Goal: Find specific page/section: Find specific page/section

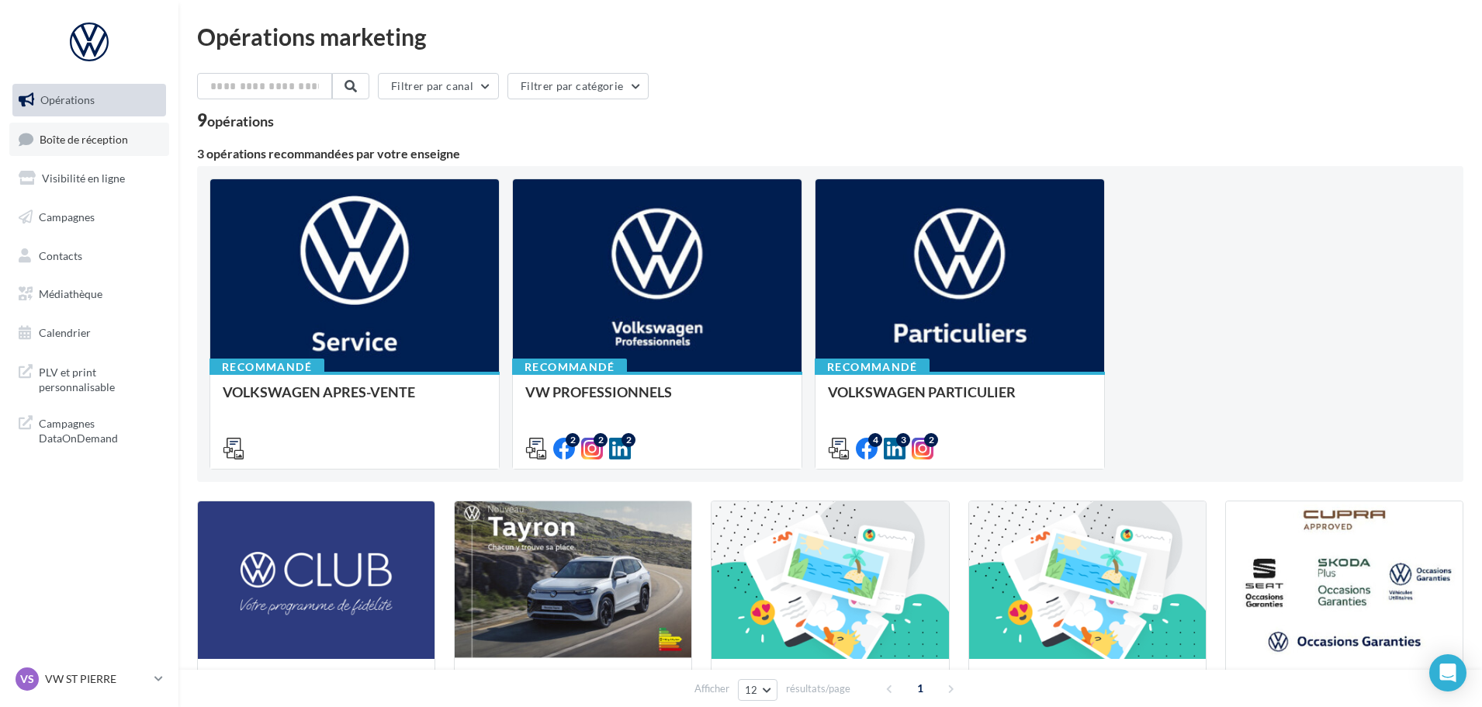
click at [77, 149] on link "Boîte de réception" at bounding box center [89, 139] width 160 height 33
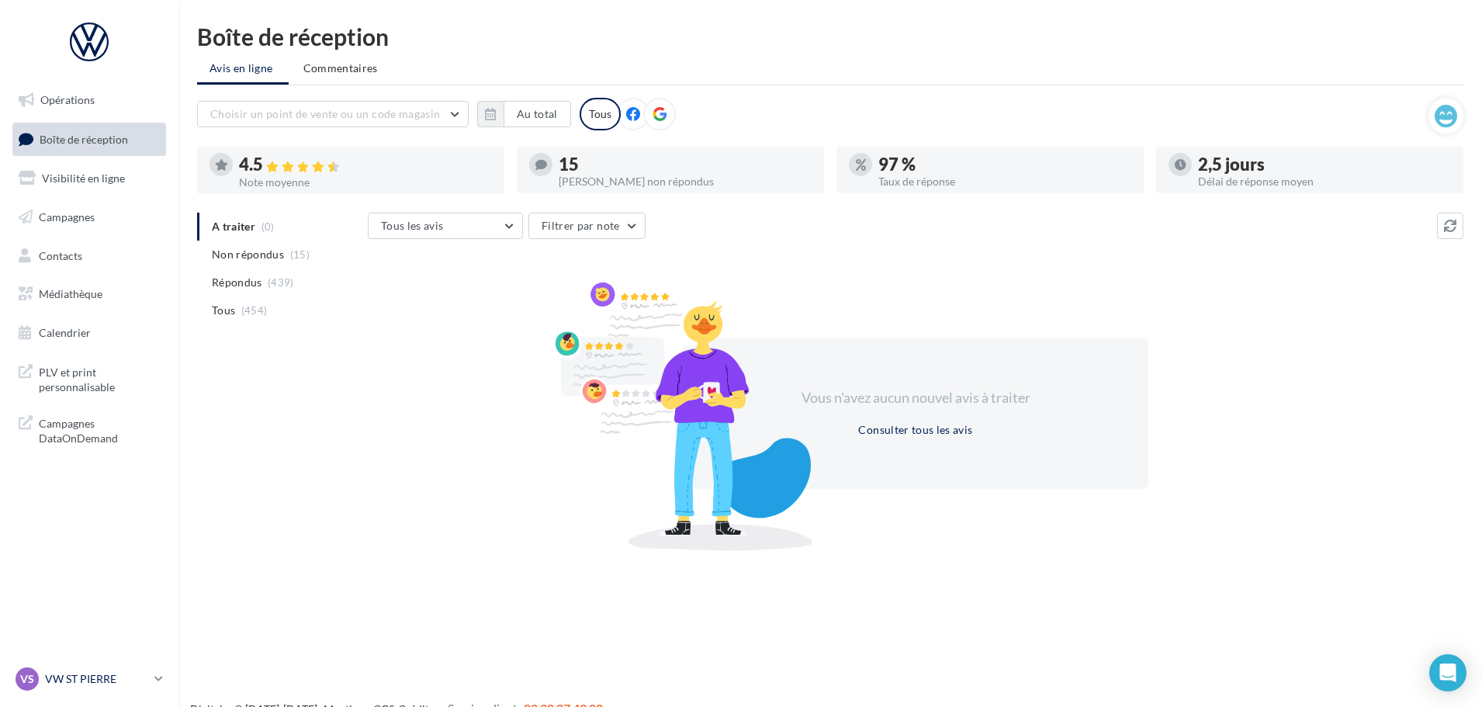
click at [160, 669] on link "VS VW ST PIERRE vw-stp-prat" at bounding box center [89, 678] width 154 height 29
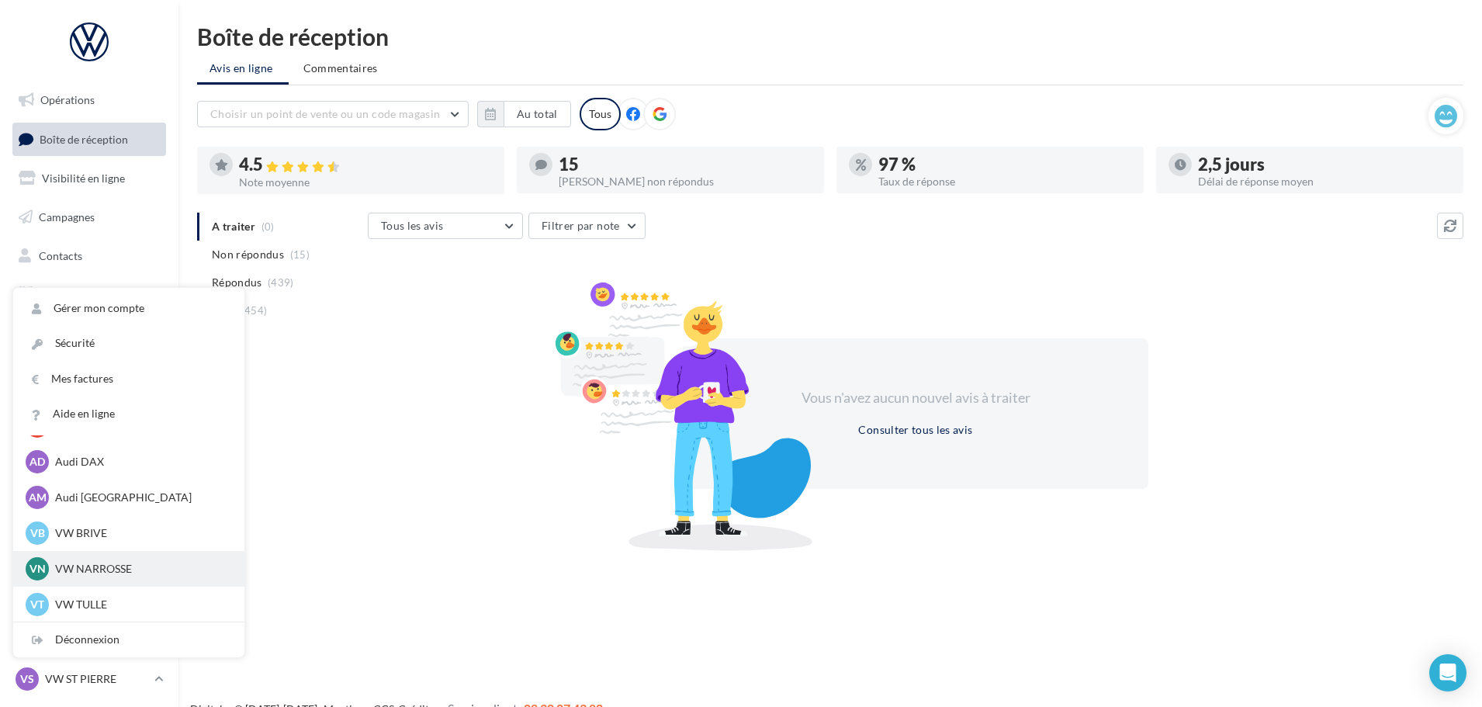
scroll to position [107, 0]
click at [108, 564] on p "VW NARROSSE" at bounding box center [140, 568] width 171 height 16
